Goal: Find specific page/section: Find specific page/section

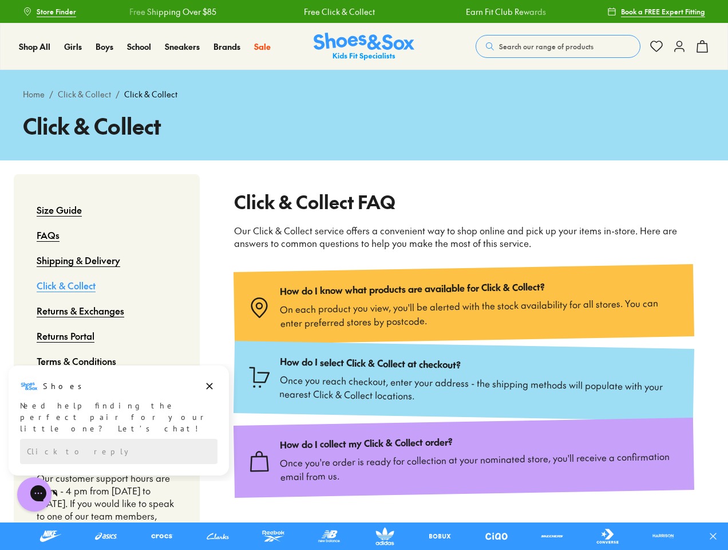
click at [364, 275] on div "How do I know what products are available for Click & Collect? On each product …" at bounding box center [464, 304] width 461 height 80
click at [718, 536] on icon at bounding box center [713, 535] width 11 height 11
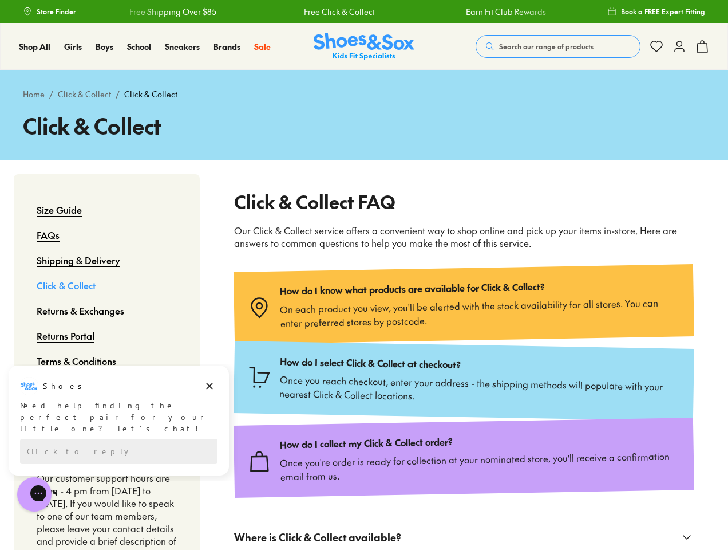
click at [558, 46] on span "Search our range of products" at bounding box center [546, 46] width 94 height 10
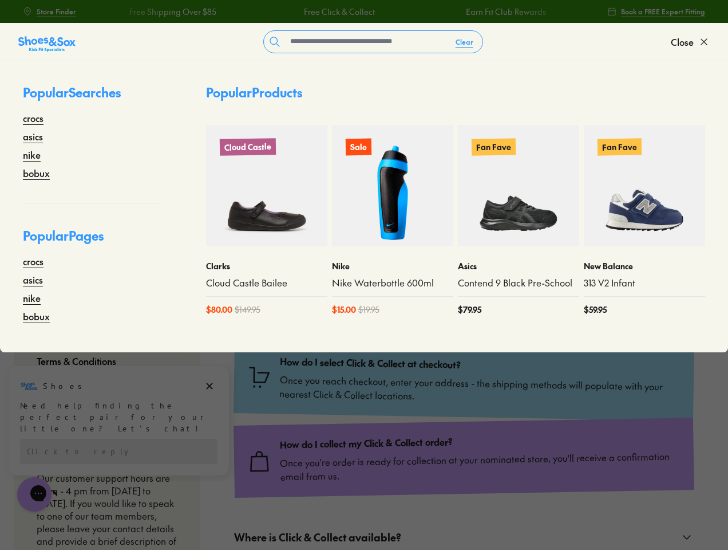
click at [465, 42] on button "Clear" at bounding box center [465, 41] width 36 height 21
click at [691, 42] on span "Close" at bounding box center [682, 42] width 23 height 14
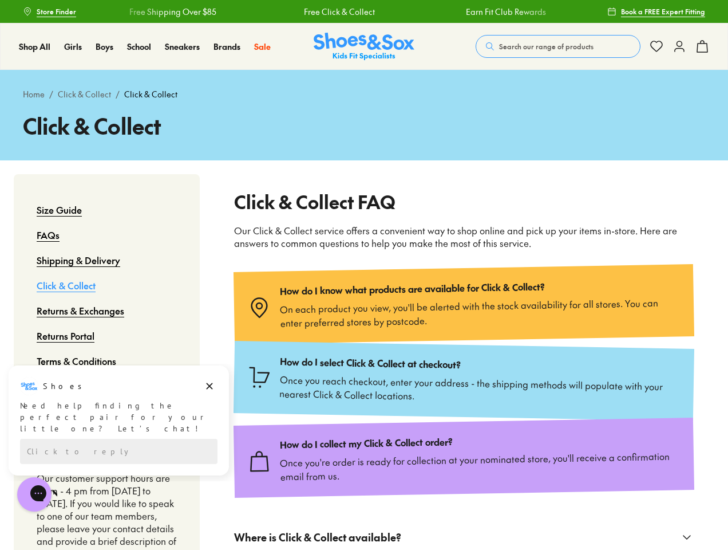
click at [703, 46] on icon at bounding box center [703, 47] width 14 height 14
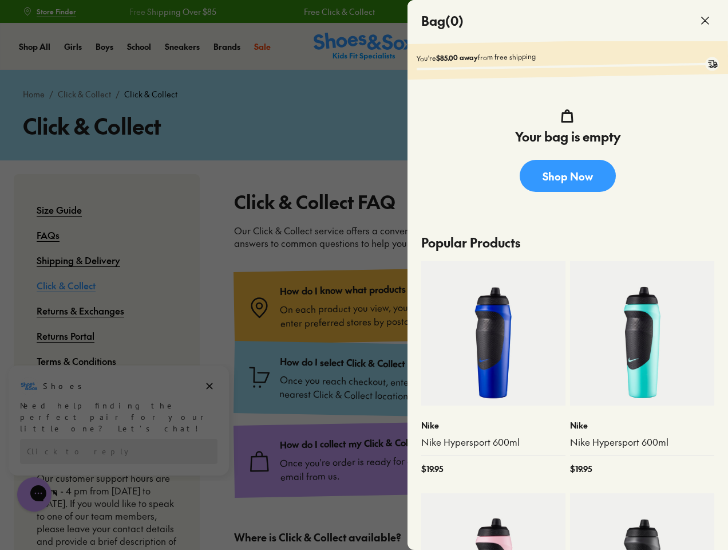
click at [119, 413] on div at bounding box center [364, 275] width 728 height 550
